Goal: Task Accomplishment & Management: Manage account settings

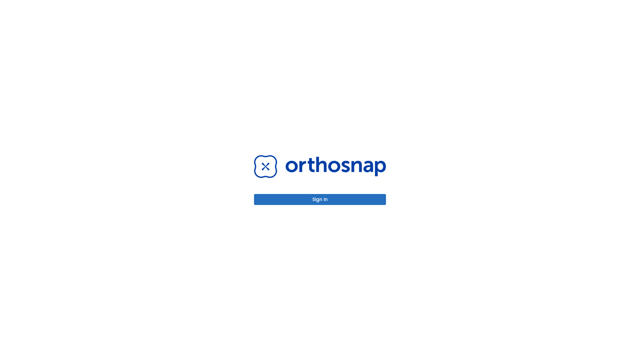
click at [320, 199] on button "Sign in" at bounding box center [320, 199] width 132 height 11
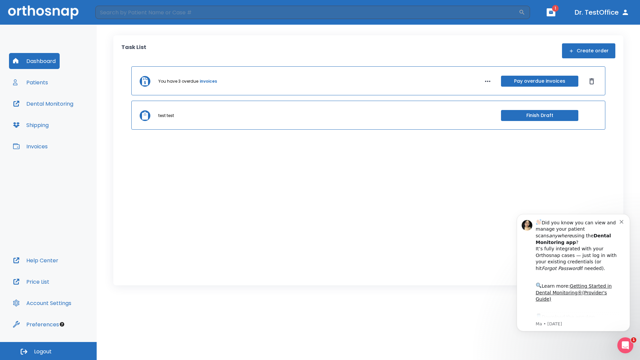
click at [48, 351] on span "Logout" at bounding box center [43, 351] width 18 height 7
